Goal: Task Accomplishment & Management: Manage account settings

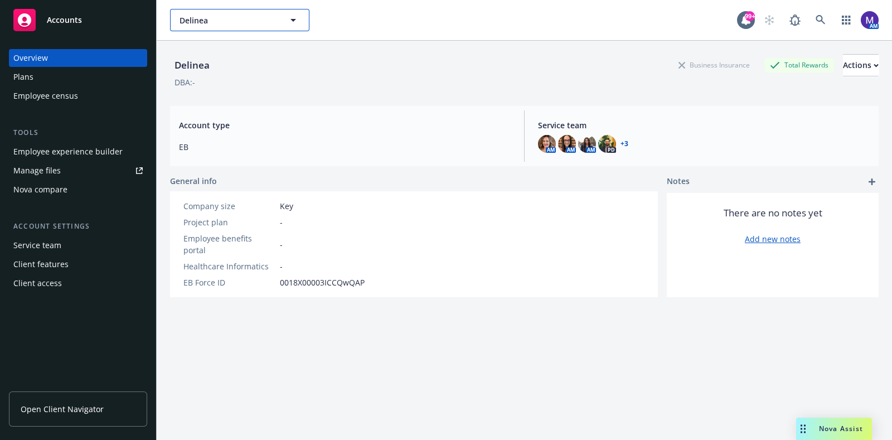
click at [185, 12] on button "Delinea" at bounding box center [239, 20] width 139 height 22
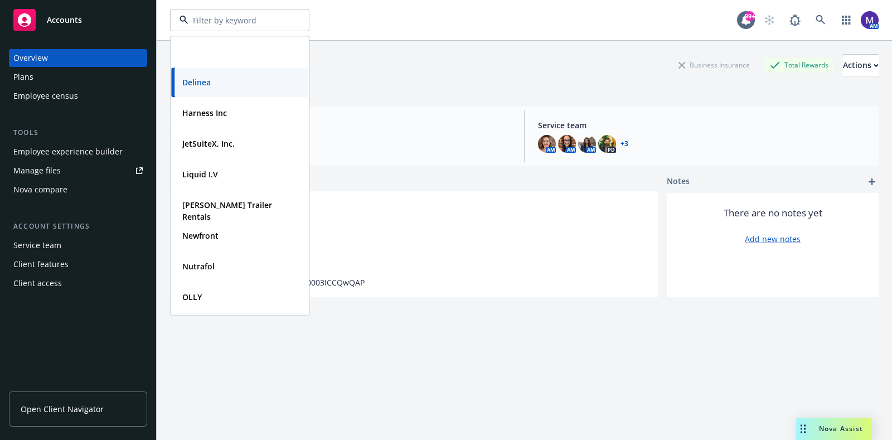
scroll to position [89, 0]
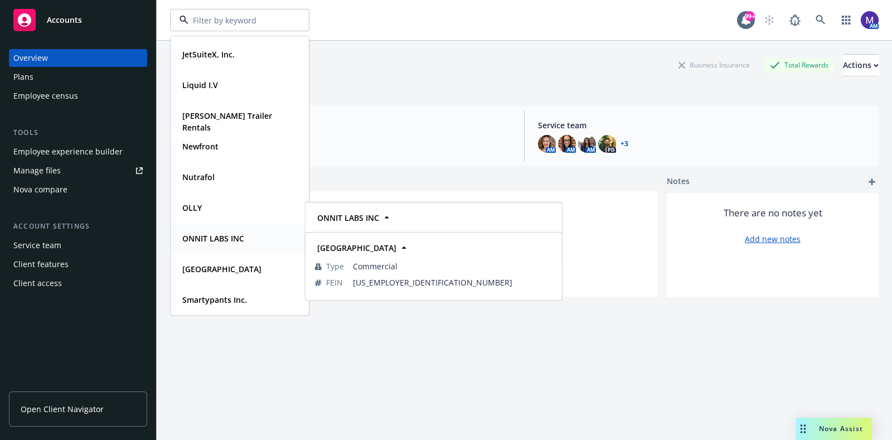
click at [222, 241] on strong "ONNIT LABS INC" at bounding box center [213, 238] width 62 height 11
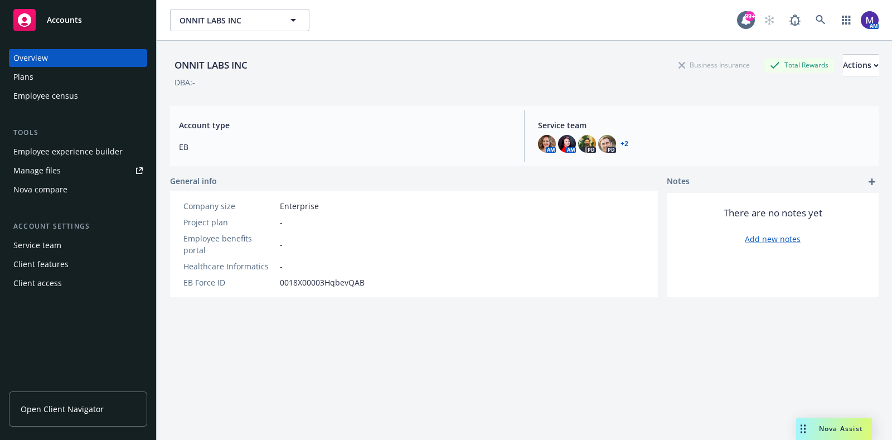
click at [79, 149] on div "Employee experience builder" at bounding box center [67, 152] width 109 height 18
click at [77, 405] on span "Open Client Navigator" at bounding box center [62, 409] width 83 height 12
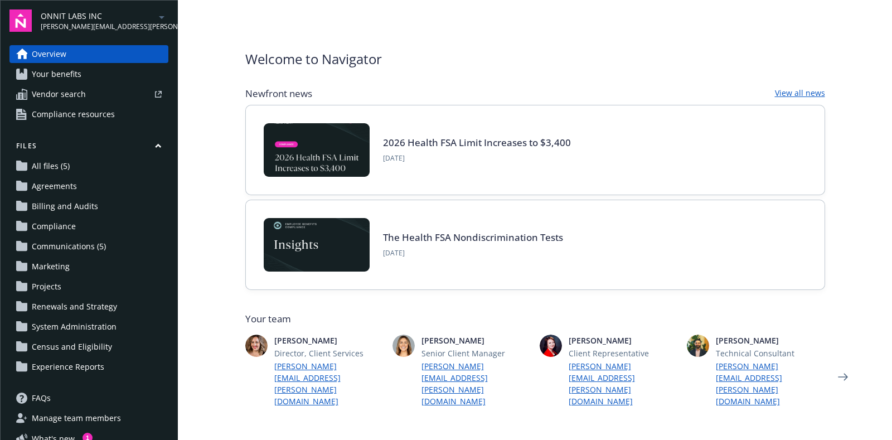
click at [70, 245] on span "Communications (5)" at bounding box center [69, 246] width 74 height 18
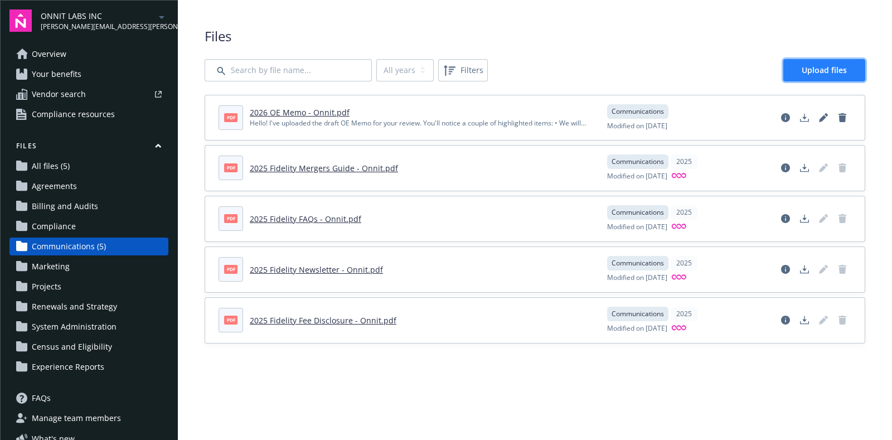
click at [833, 75] on span "Upload files" at bounding box center [823, 70] width 45 height 11
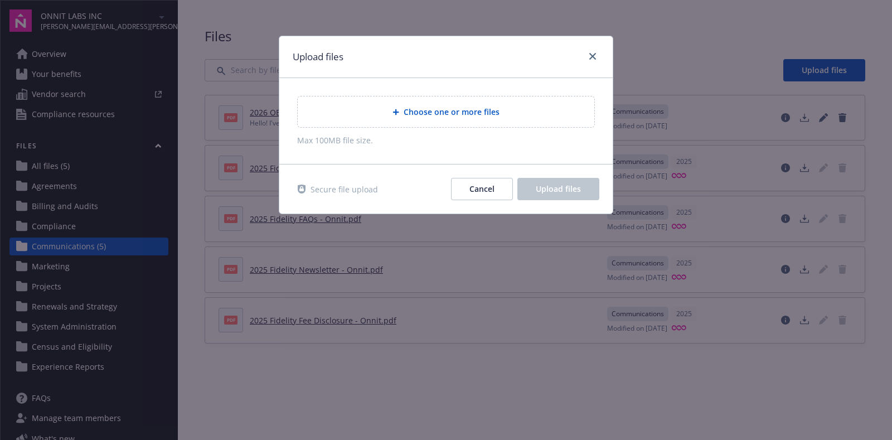
click at [462, 105] on div "Choose one or more files" at bounding box center [446, 111] width 279 height 13
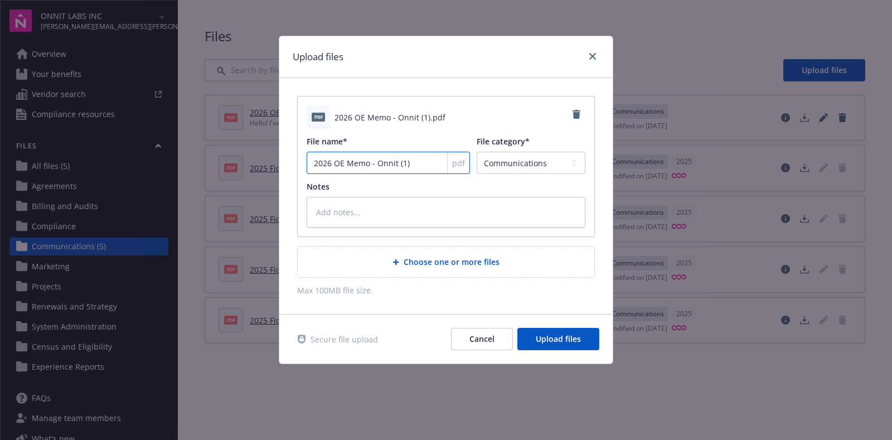
click at [416, 165] on input "2026 OE Memo - Onnit (1)" at bounding box center [388, 163] width 163 height 22
type textarea "x"
type input "2026 OE Memo - Onnit (1"
type textarea "x"
type input "2026 OE Memo - Onnit ("
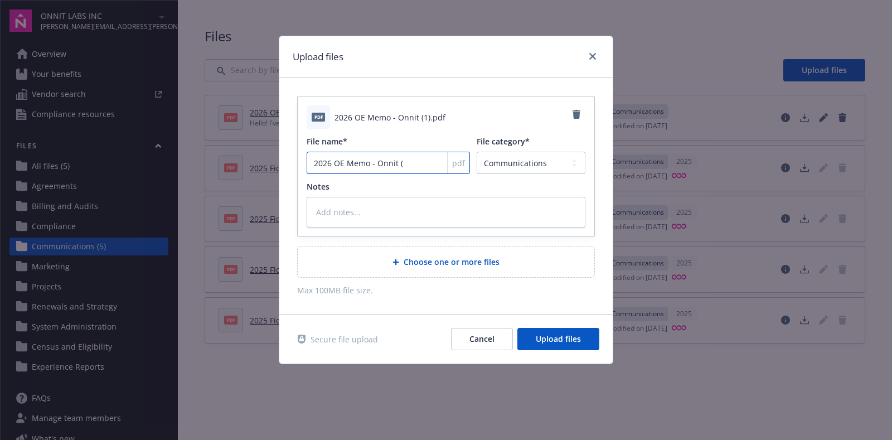
type textarea "x"
type input "2026 OE Memo - Onnit"
type textarea "x"
type input "2026 OE Memo - Onnit v"
type textarea "x"
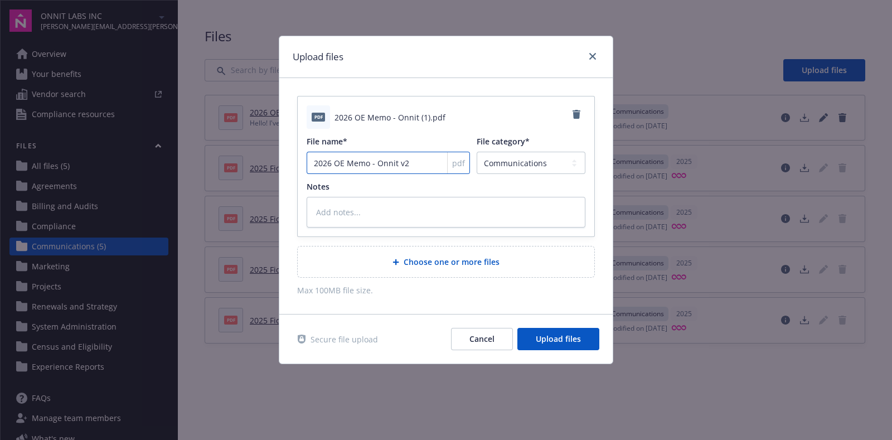
type input "2026 OE Memo - Onnit v2"
click at [547, 343] on span "Upload files" at bounding box center [558, 338] width 45 height 11
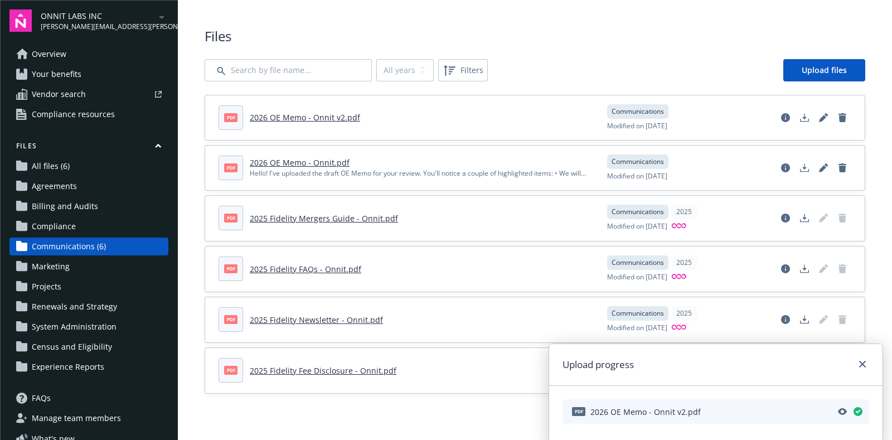
click at [304, 115] on link "2026 OE Memo - Onnit v2.pdf" at bounding box center [305, 117] width 110 height 11
click at [838, 115] on icon "Delete document" at bounding box center [842, 117] width 9 height 9
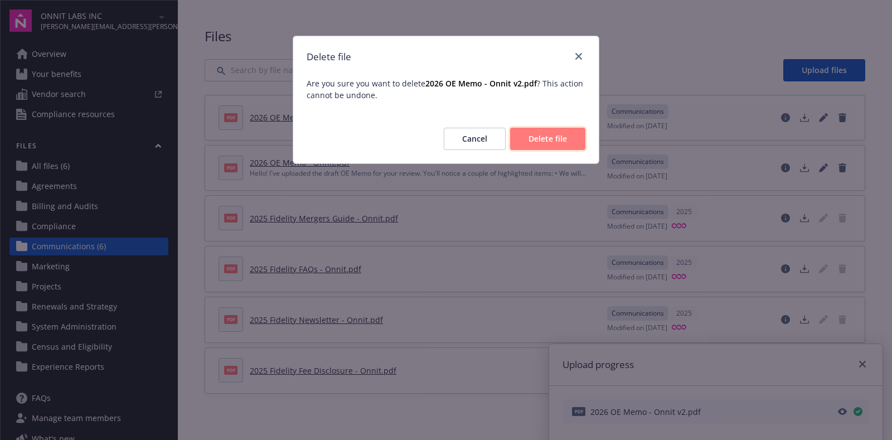
click at [535, 135] on span "Delete file" at bounding box center [547, 138] width 38 height 11
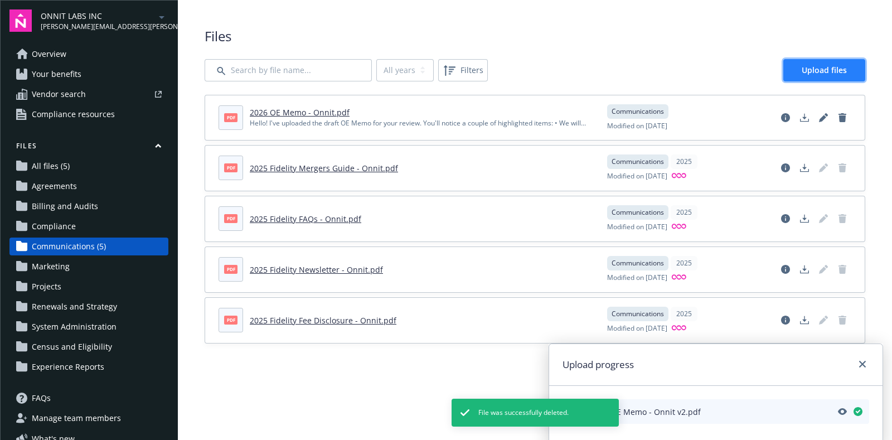
click at [819, 61] on link "Upload files" at bounding box center [824, 70] width 82 height 22
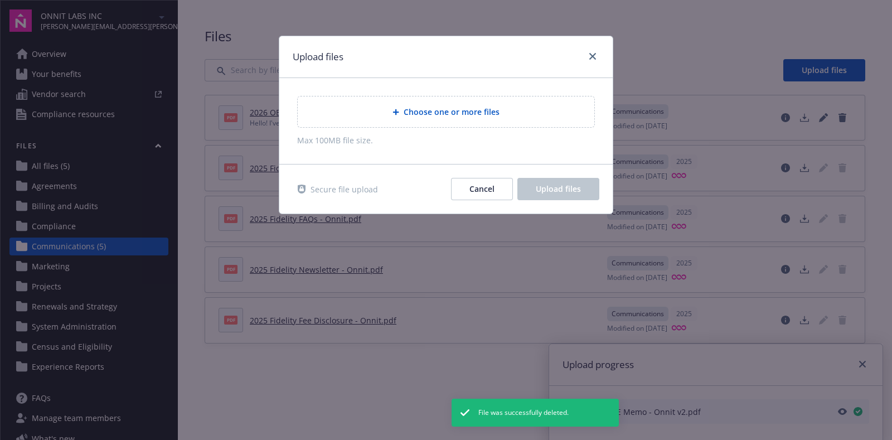
click at [445, 112] on span "Choose one or more files" at bounding box center [451, 112] width 96 height 12
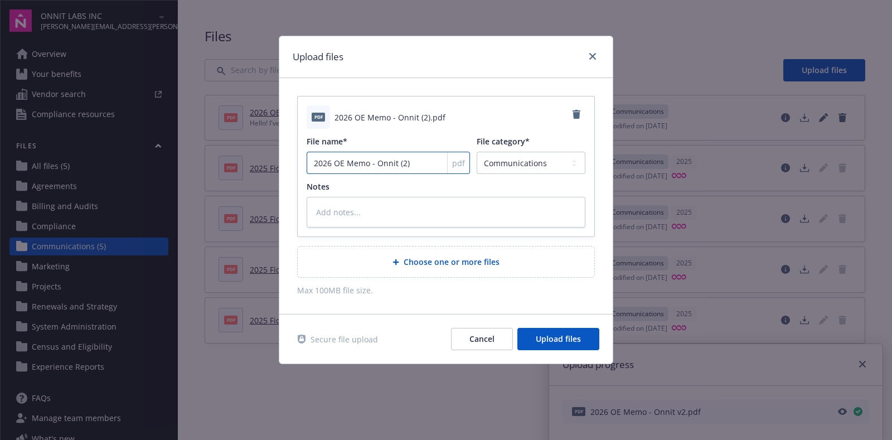
click at [411, 167] on input "2026 OE Memo - Onnit (2)" at bounding box center [388, 163] width 163 height 22
type textarea "x"
type input "2026 OE Memo - Onnit (2"
type textarea "x"
type input "2026 OE Memo - Onnit ("
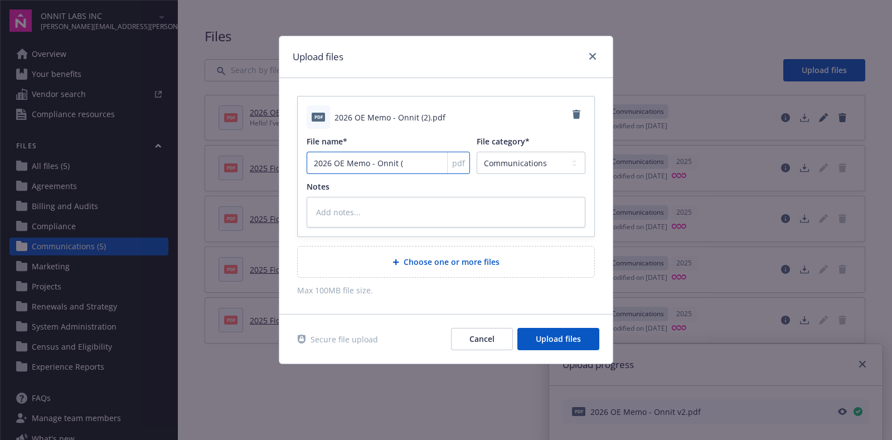
type textarea "x"
type input "2026 OE Memo - Onnit"
type textarea "x"
type input "2026 OE Memo - Onnit v"
type textarea "x"
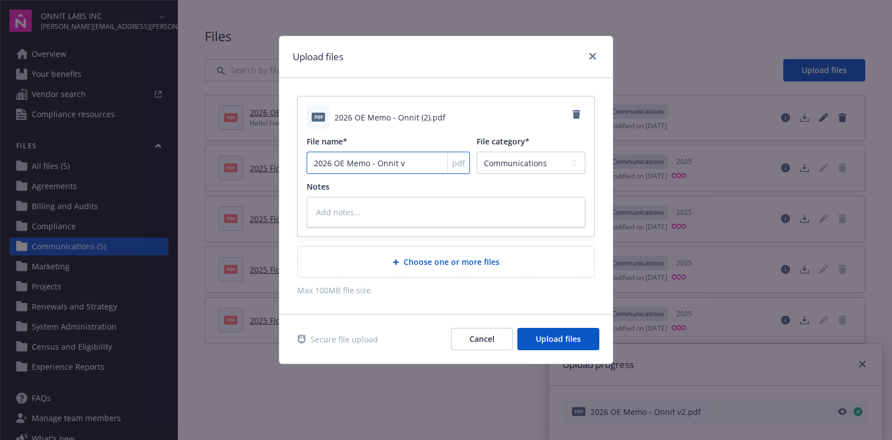
type input "2026 OE Memo - Onnit vs"
type textarea "x"
type input "2026 OE Memo - Onnit v2"
type textarea "x"
type input "2026 OE Memo - Onnit v2"
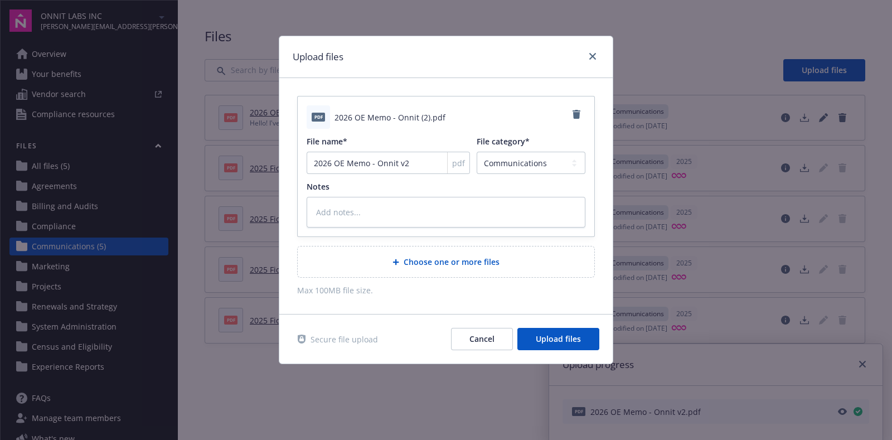
drag, startPoint x: 383, startPoint y: 330, endPoint x: 385, endPoint y: 240, distance: 90.3
click at [383, 330] on div "Secure file upload Cancel Upload files" at bounding box center [446, 339] width 307 height 22
click at [565, 341] on span "Upload files" at bounding box center [558, 338] width 45 height 11
type textarea "x"
